Goal: Navigation & Orientation: Find specific page/section

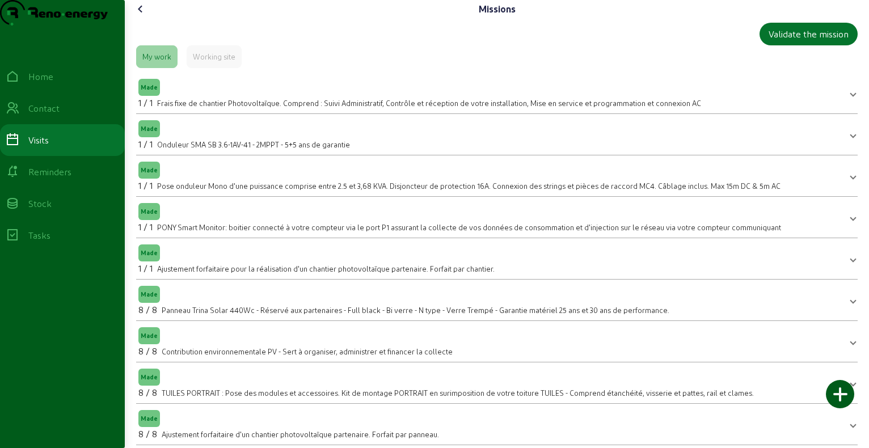
click at [141, 16] on icon at bounding box center [141, 9] width 14 height 14
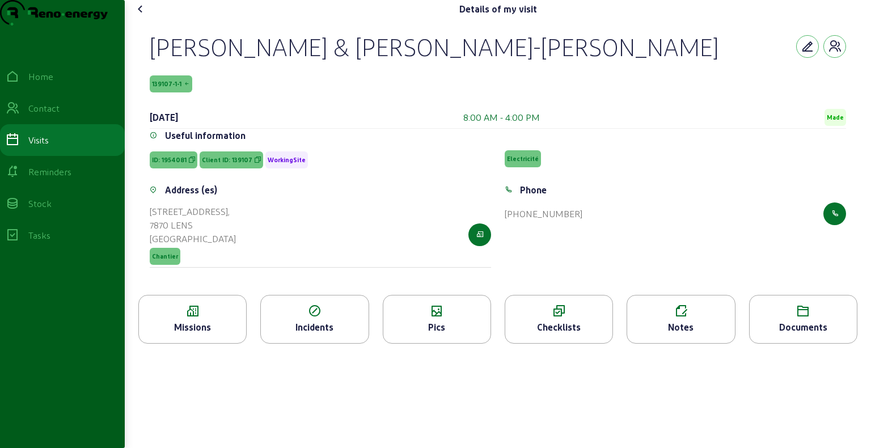
click at [141, 16] on icon at bounding box center [141, 9] width 14 height 14
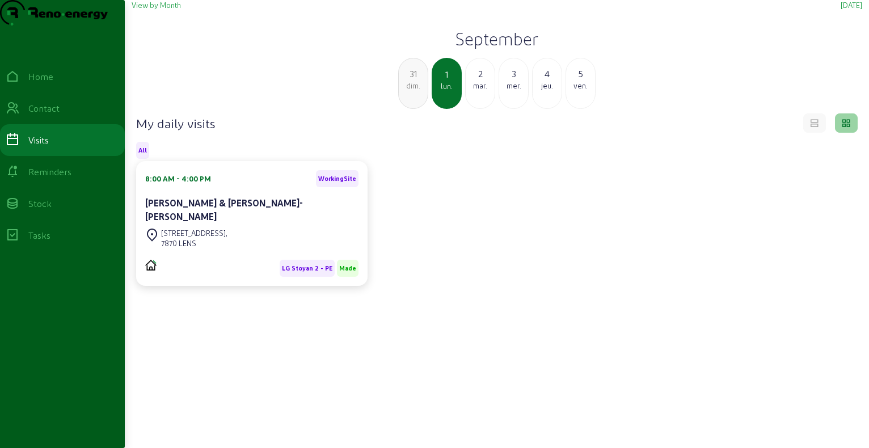
click at [477, 81] on div "2" at bounding box center [480, 74] width 29 height 14
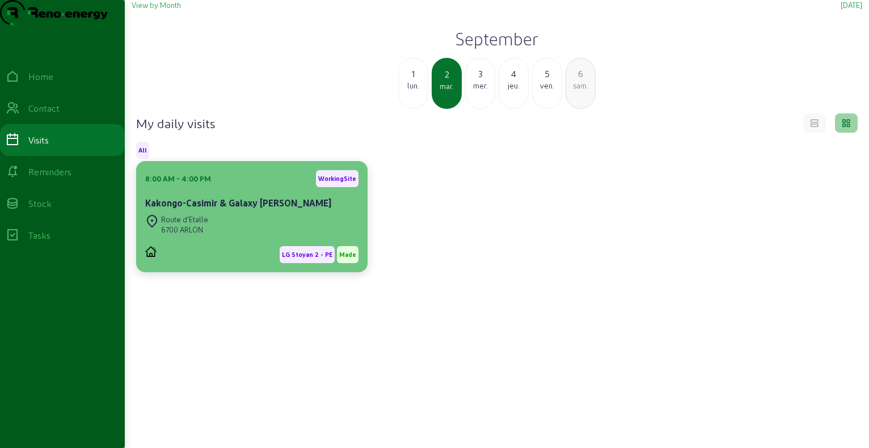
click at [231, 210] on div "Kakongo-Casimir & Galaxy [PERSON_NAME]" at bounding box center [251, 203] width 213 height 14
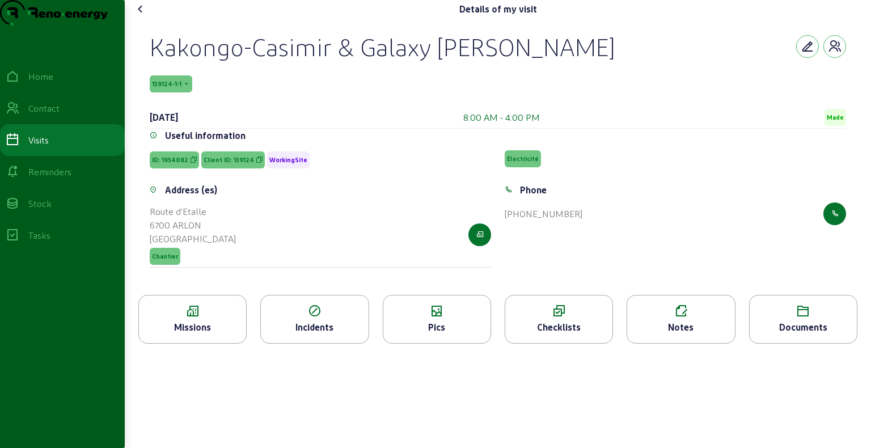
click at [244, 61] on div "Kakongo-Casimir & Galaxy [PERSON_NAME]" at bounding box center [382, 46] width 465 height 29
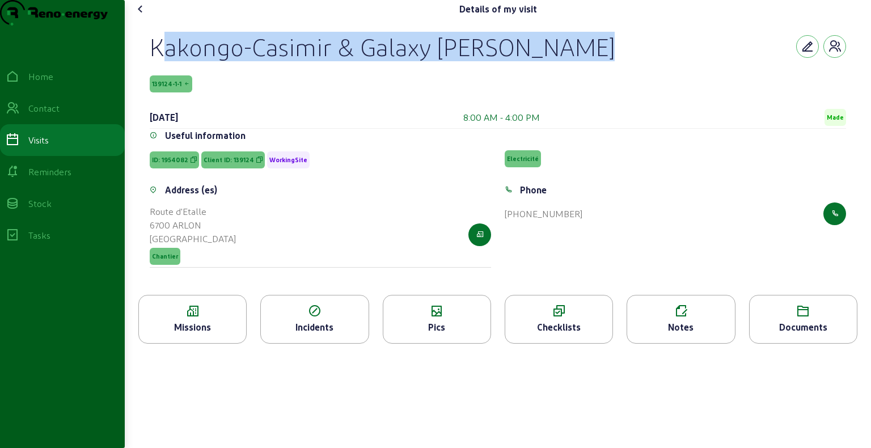
click at [244, 61] on div "Kakongo-Casimir & Galaxy [PERSON_NAME]" at bounding box center [382, 46] width 465 height 29
copy div "Kakongo-Casimir & Galaxy [PERSON_NAME]"
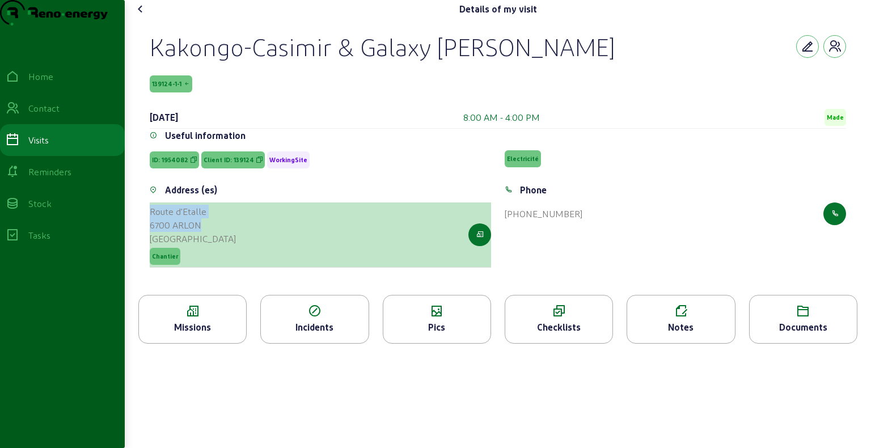
drag, startPoint x: 152, startPoint y: 234, endPoint x: 205, endPoint y: 253, distance: 56.7
click at [205, 246] on cam-list-title "Route d'Etalle 6700 ARLON [GEOGRAPHIC_DATA]" at bounding box center [193, 225] width 86 height 41
copy cam-list-title "Route d'Etalle 6700 [GEOGRAPHIC_DATA]"
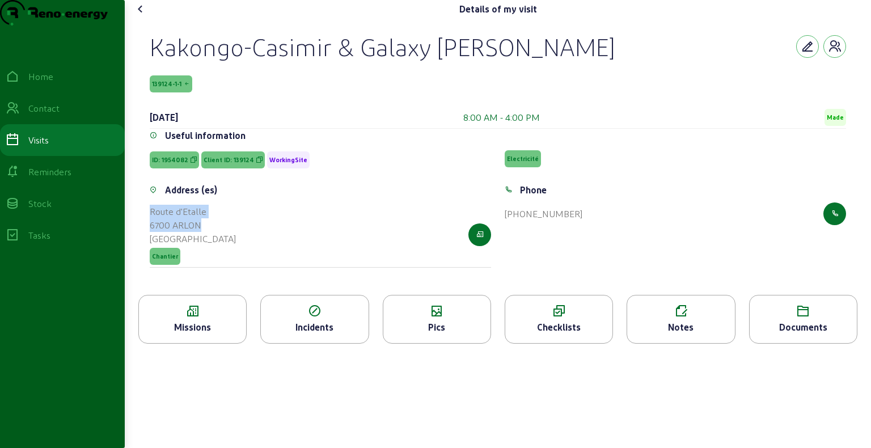
click at [146, 16] on icon at bounding box center [141, 9] width 14 height 14
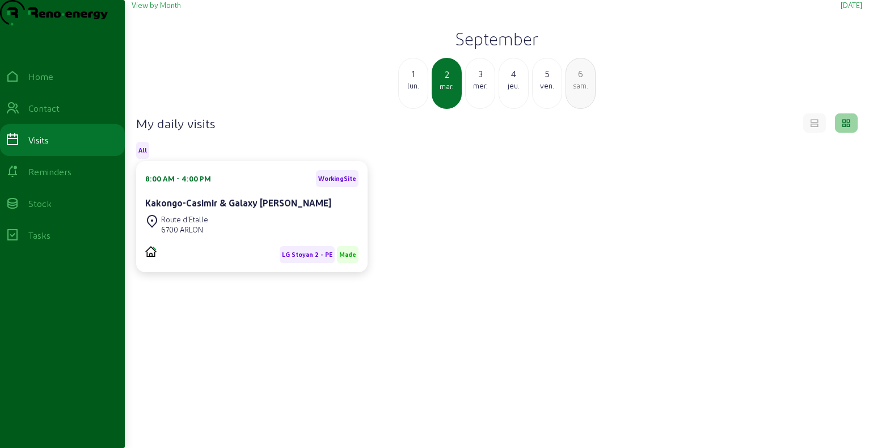
click at [488, 91] on div "mer." at bounding box center [480, 86] width 29 height 10
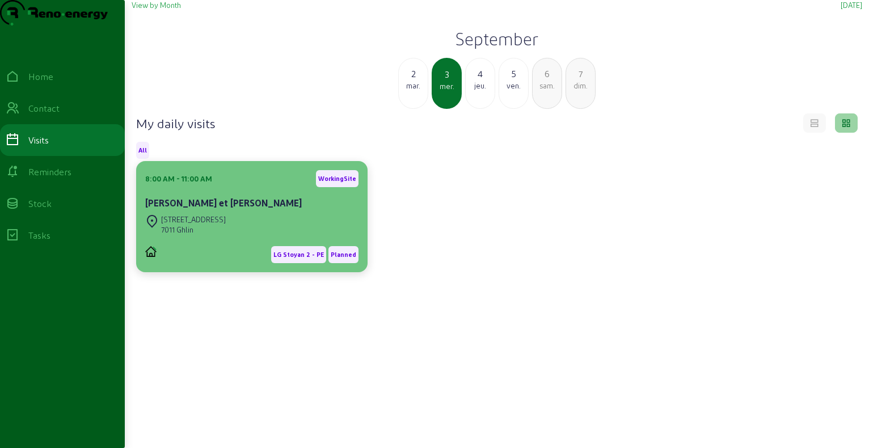
click at [158, 208] on cam-card-title "[PERSON_NAME] et [PERSON_NAME]" at bounding box center [223, 202] width 156 height 11
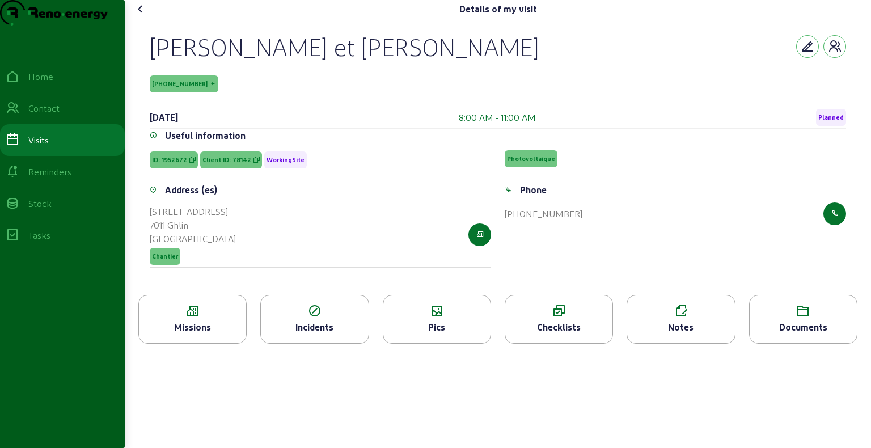
click at [236, 61] on div "[PERSON_NAME] et [PERSON_NAME]" at bounding box center [344, 46] width 389 height 29
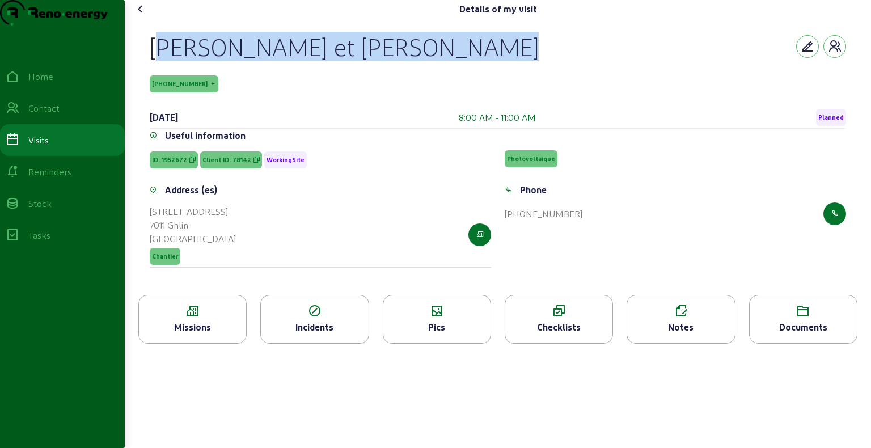
click at [236, 61] on div "[PERSON_NAME] et [PERSON_NAME]" at bounding box center [344, 46] width 389 height 29
copy div "[PERSON_NAME] et [PERSON_NAME]"
